Goal: Task Accomplishment & Management: Use online tool/utility

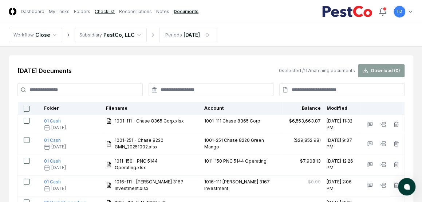
click at [105, 11] on link "Checklist" at bounding box center [105, 11] width 20 height 7
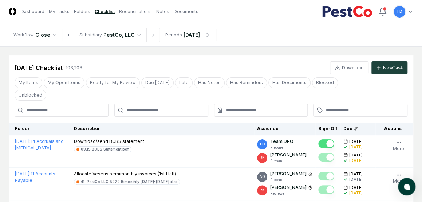
click at [69, 103] on input at bounding box center [62, 109] width 94 height 13
type input "********"
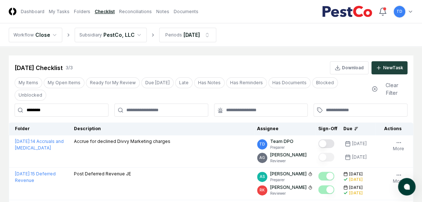
click at [4, 122] on main "Cancel Reassign [DATE] Checklist 3 / 3 Download New Task My Items My Open Items…" at bounding box center [211, 144] width 422 height 195
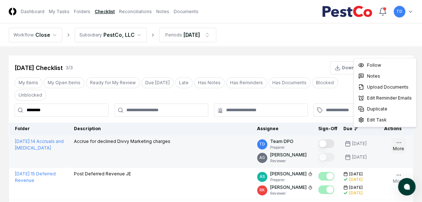
click at [329, 140] on icon "button" at bounding box center [399, 143] width 6 height 6
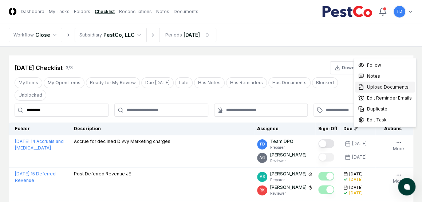
click at [329, 89] on span "Upload Documents" at bounding box center [388, 87] width 42 height 7
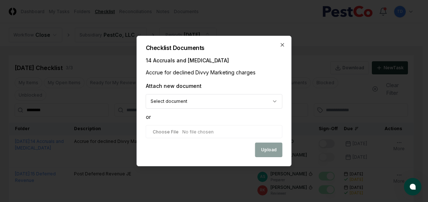
click at [169, 132] on input "file" at bounding box center [214, 131] width 137 height 13
type input "**********"
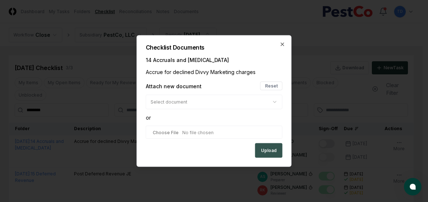
click at [271, 147] on button "Upload" at bounding box center [268, 150] width 27 height 15
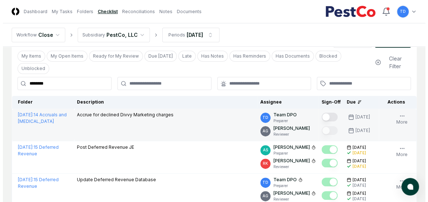
scroll to position [36, 0]
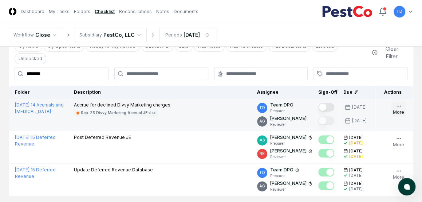
click at [329, 103] on icon "button" at bounding box center [399, 106] width 6 height 6
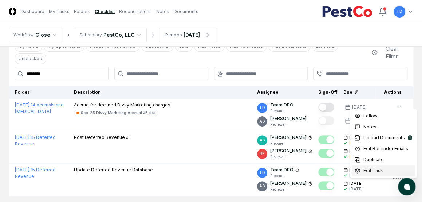
click at [329, 169] on span "Edit Task" at bounding box center [374, 170] width 20 height 7
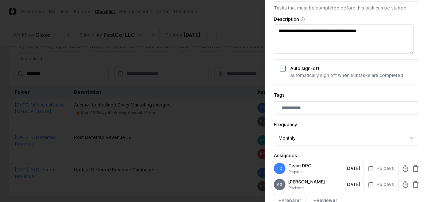
scroll to position [199, 0]
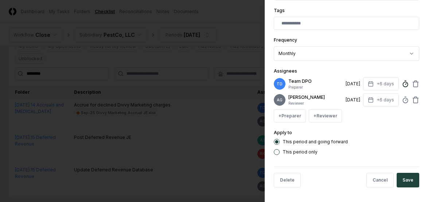
click at [329, 80] on icon at bounding box center [404, 83] width 7 height 7
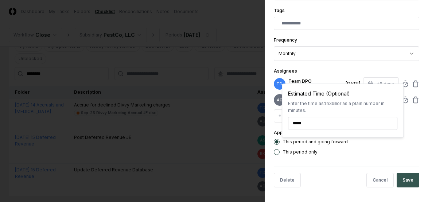
type input "******"
click at [329, 177] on button "Save" at bounding box center [407, 180] width 23 height 15
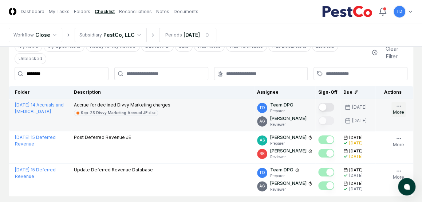
click at [329, 102] on button "More" at bounding box center [399, 109] width 14 height 15
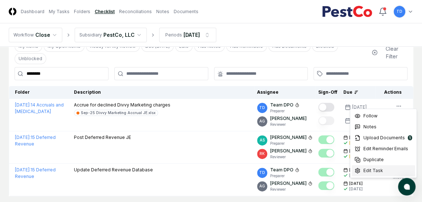
click at [329, 172] on span "Edit Task" at bounding box center [374, 170] width 20 height 7
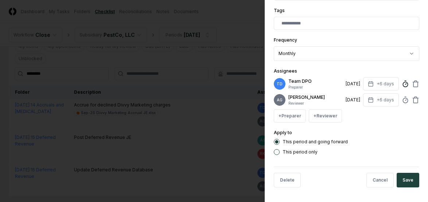
click at [329, 81] on icon at bounding box center [404, 83] width 7 height 7
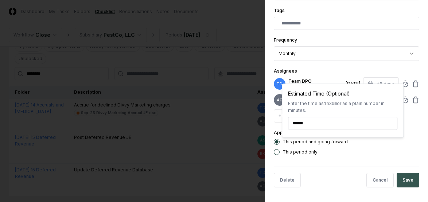
click at [329, 179] on button "Save" at bounding box center [407, 180] width 23 height 15
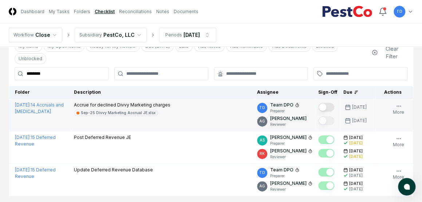
click at [329, 103] on button "Mark complete" at bounding box center [326, 107] width 16 height 9
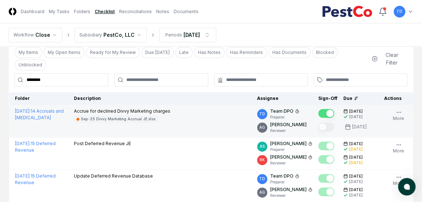
scroll to position [72, 0]
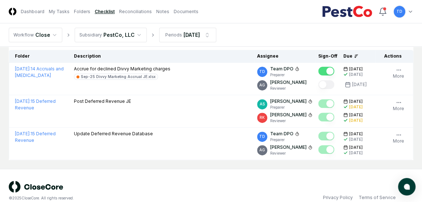
click at [46, 150] on main "Cancel Reassign [DATE] Checklist 3 / 3 Download New Task My Items My Open Items…" at bounding box center [211, 71] width 422 height 195
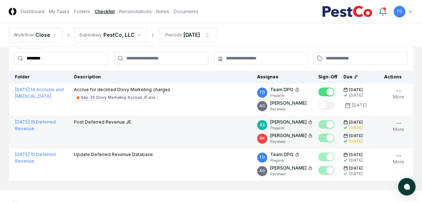
scroll to position [36, 0]
